Goal: Find contact information: Find contact information

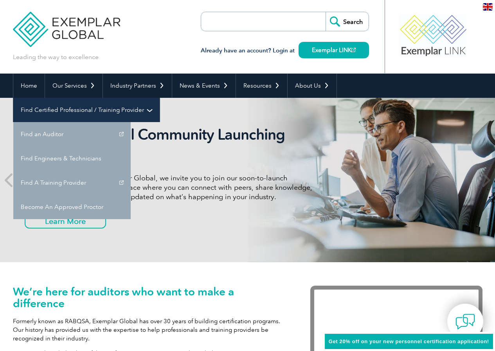
click at [160, 98] on link "Find Certified Professional / Training Provider" at bounding box center [86, 110] width 146 height 24
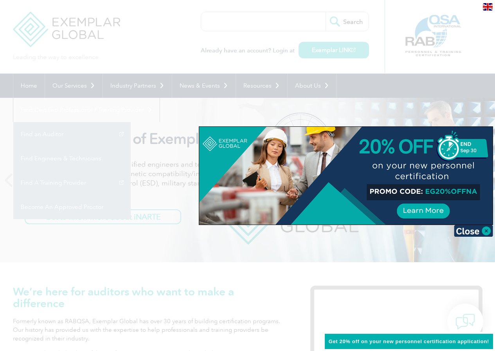
click at [165, 277] on div at bounding box center [247, 175] width 495 height 351
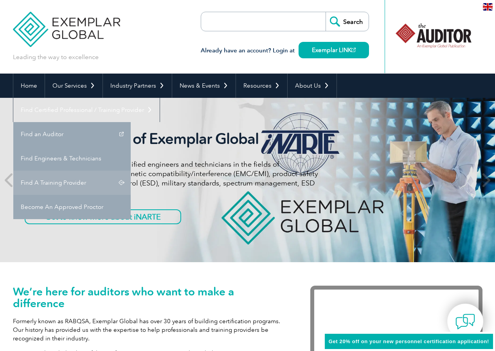
click at [131, 171] on link "Find A Training Provider" at bounding box center [71, 183] width 117 height 24
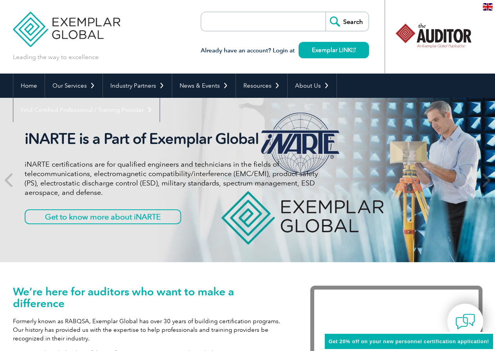
click at [0, 0] on link "Find A Training Provider" at bounding box center [0, 0] width 0 height 0
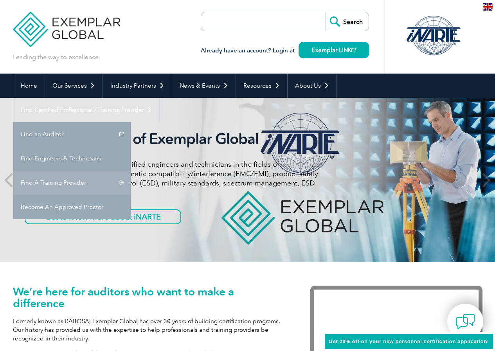
click at [131, 171] on link "Find A Training Provider" at bounding box center [71, 183] width 117 height 24
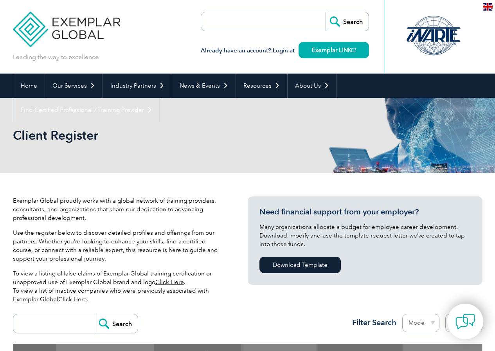
click at [229, 25] on input "search" at bounding box center [246, 21] width 82 height 19
type input "b4q"
drag, startPoint x: 360, startPoint y: 20, endPoint x: 388, endPoint y: 41, distance: 34.1
click at [363, 22] on input "Search" at bounding box center [347, 21] width 43 height 19
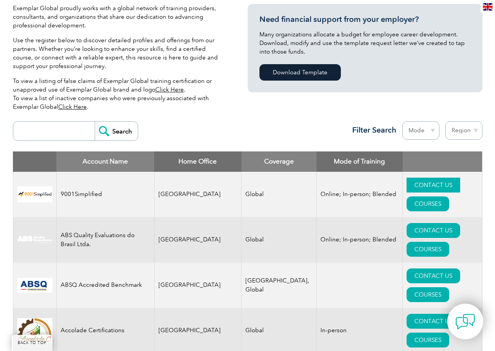
scroll to position [235, 0]
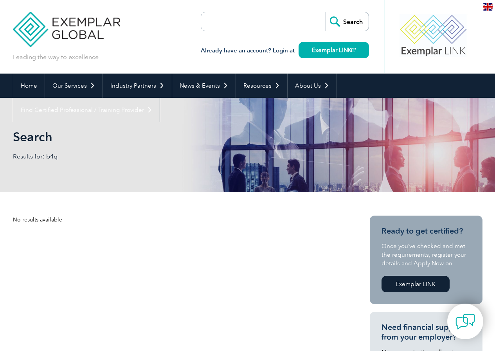
click at [232, 21] on input "search" at bounding box center [246, 21] width 82 height 19
type input "b4q"
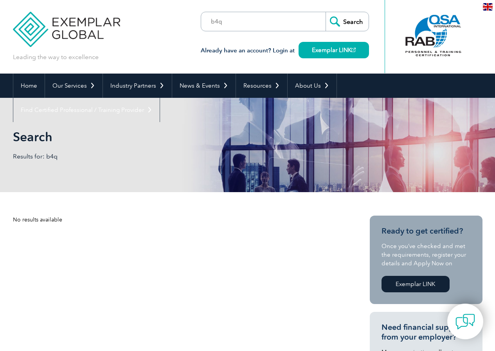
click at [363, 20] on input "Search" at bounding box center [347, 21] width 43 height 19
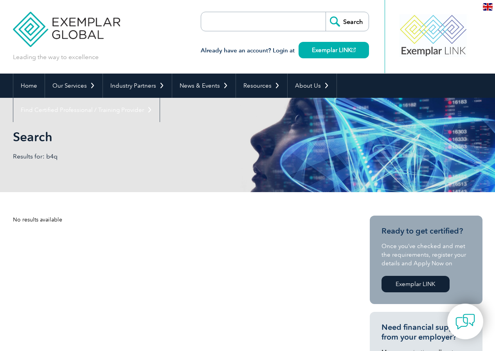
drag, startPoint x: 260, startPoint y: 253, endPoint x: 225, endPoint y: 56, distance: 199.9
drag, startPoint x: 232, startPoint y: 22, endPoint x: 247, endPoint y: 23, distance: 14.2
click at [234, 22] on input "search" at bounding box center [246, 21] width 82 height 19
type input "b4q"
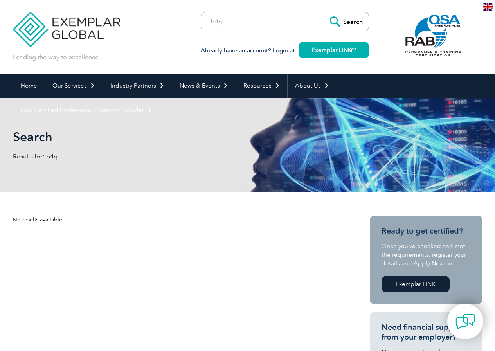
drag, startPoint x: 351, startPoint y: 20, endPoint x: 374, endPoint y: 29, distance: 24.8
click at [358, 22] on input "Search" at bounding box center [347, 21] width 43 height 19
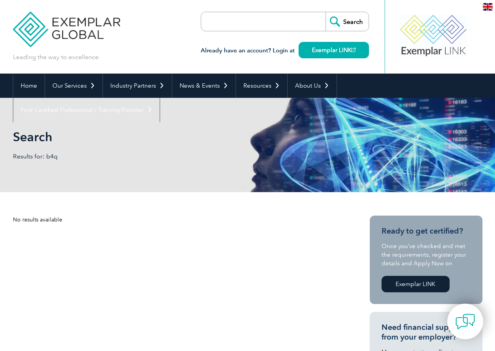
click at [248, 16] on input "search" at bounding box center [246, 21] width 82 height 19
type input "b4q"
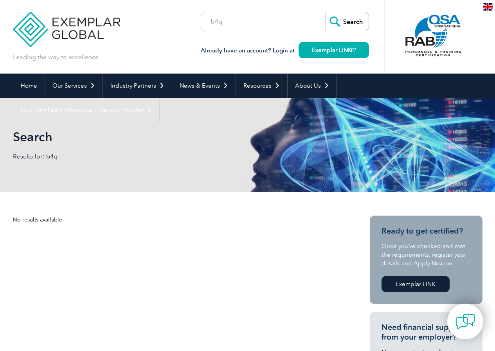
click at [350, 21] on input "Search" at bounding box center [347, 21] width 43 height 19
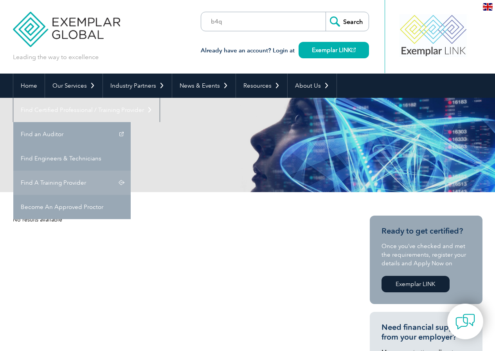
click at [131, 171] on link "Find A Training Provider" at bounding box center [71, 183] width 117 height 24
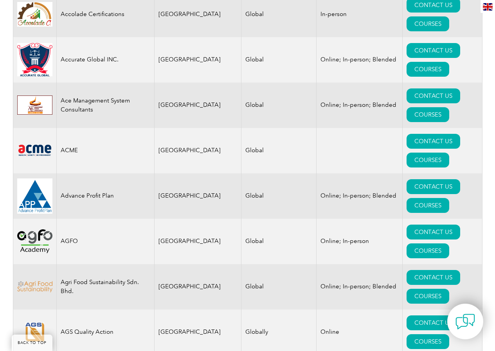
scroll to position [928, 0]
